Goal: Transaction & Acquisition: Purchase product/service

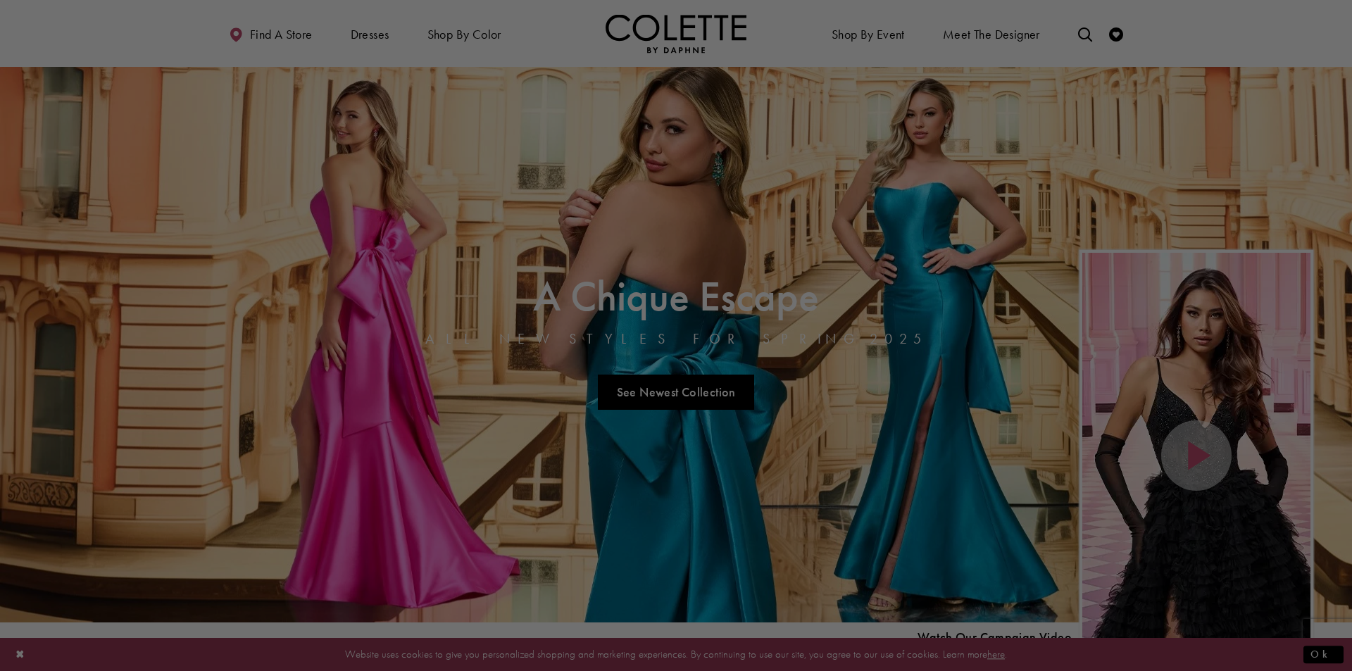
click at [372, 31] on div at bounding box center [682, 339] width 1365 height 678
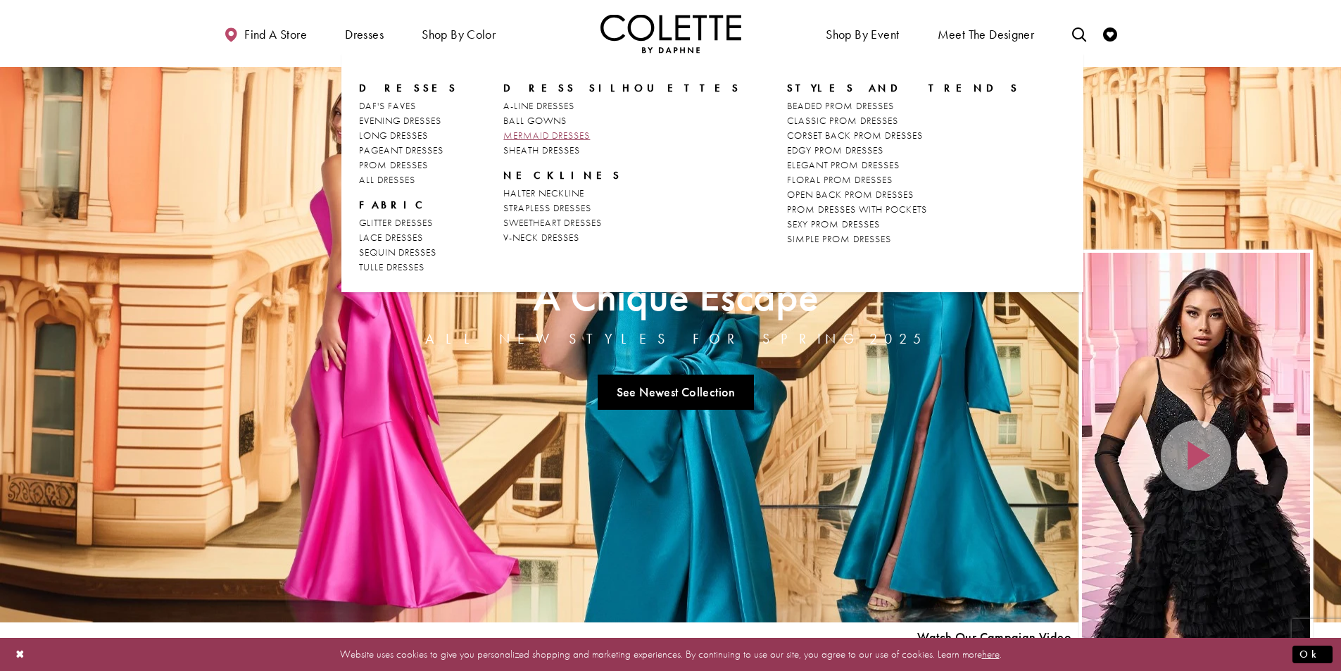
click at [543, 132] on span "MERMAID DRESSES" at bounding box center [546, 135] width 87 height 13
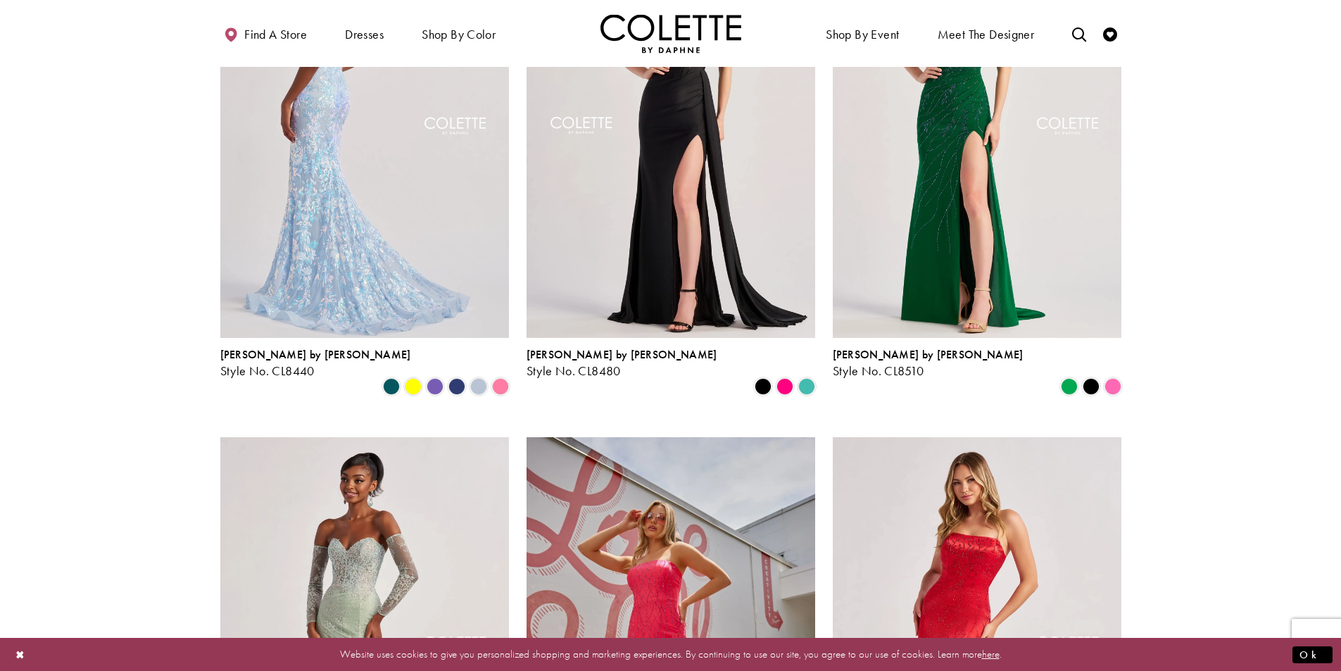
scroll to position [352, 0]
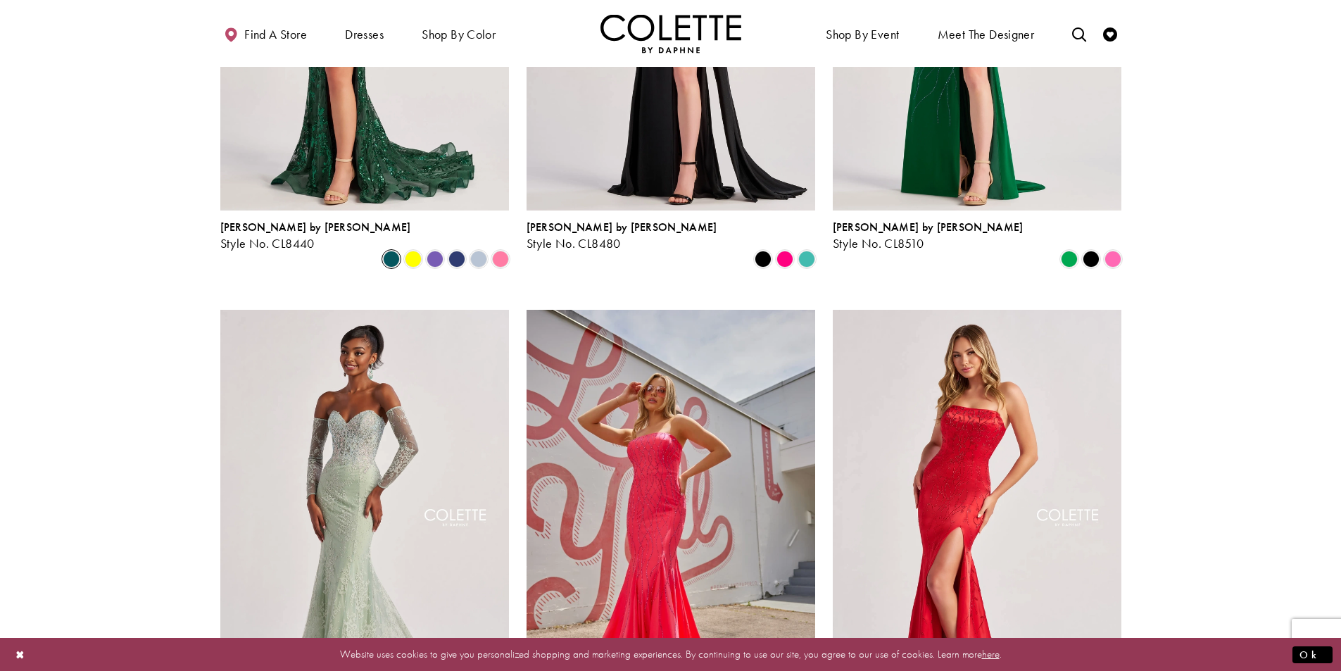
click at [390, 251] on span "Product List" at bounding box center [391, 259] width 17 height 17
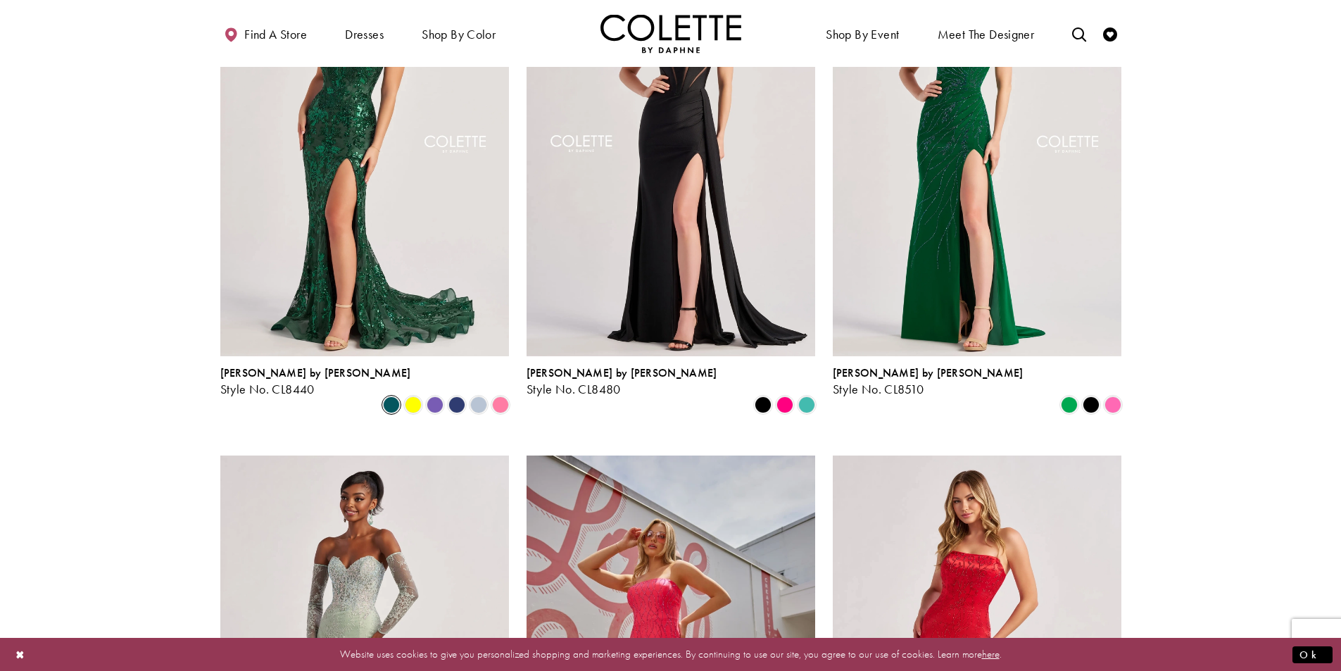
scroll to position [141, 0]
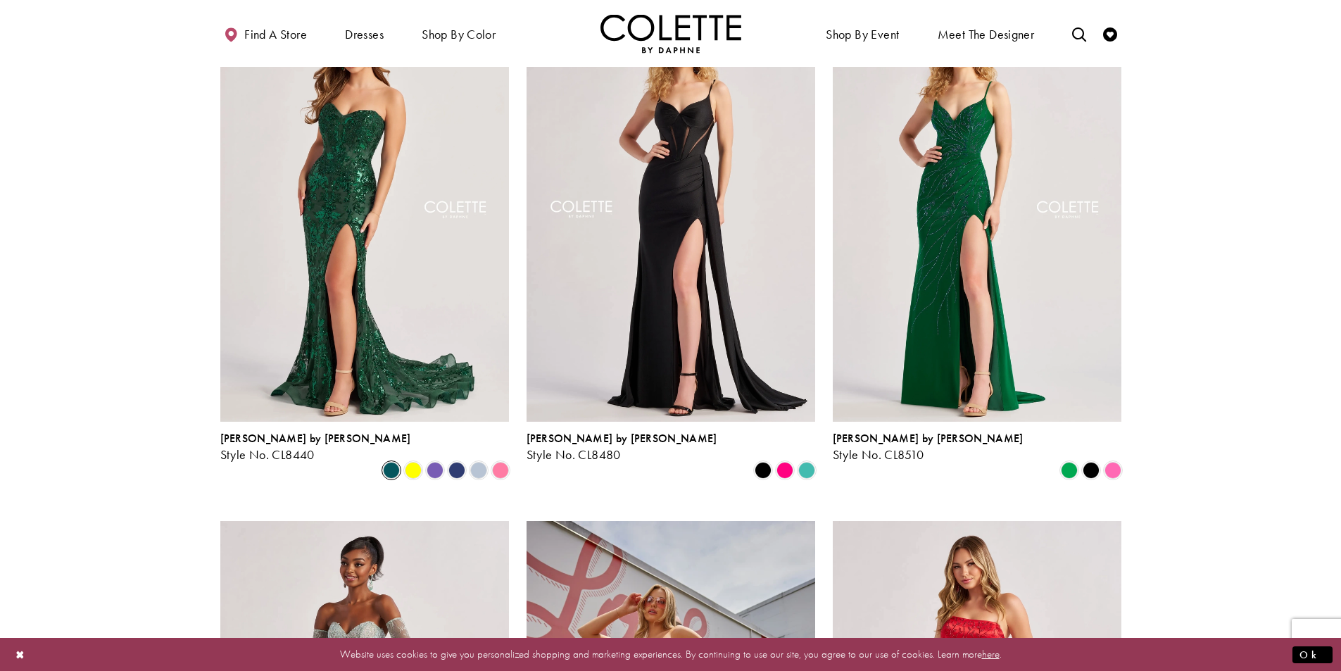
click at [390, 228] on img "Visit Colette by Daphne Style No. CL8440 Page" at bounding box center [364, 212] width 289 height 420
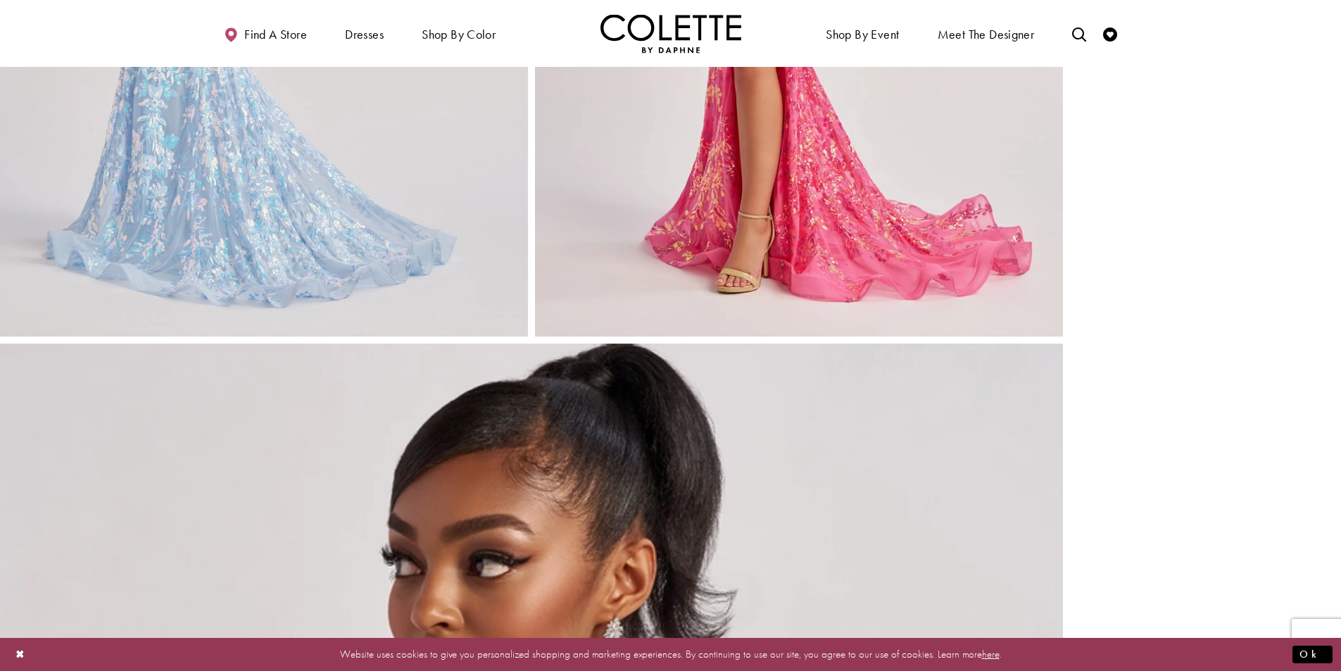
scroll to position [2958, 0]
